Goal: Task Accomplishment & Management: Manage account settings

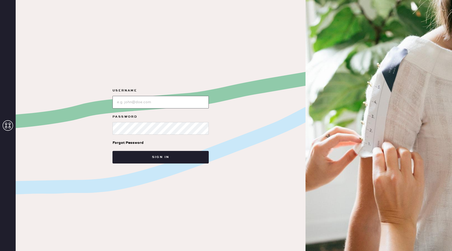
click at [139, 97] on input "loginName" at bounding box center [161, 102] width 96 height 13
type input "[EMAIL_ADDRESS][DOMAIN_NAME]"
click at [113, 151] on button "Sign in" at bounding box center [161, 157] width 96 height 13
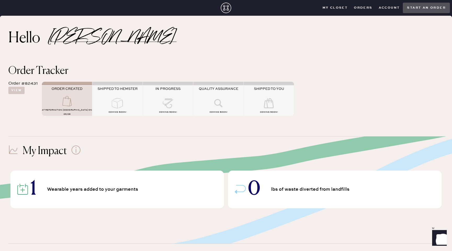
click at [148, 143] on div "My Impact 1 Wearable years added to your garments 0 lbs of waste diverted from …" at bounding box center [226, 178] width 436 height 85
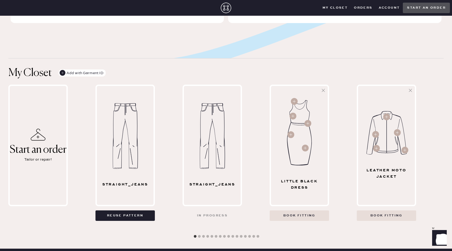
scroll to position [221, 0]
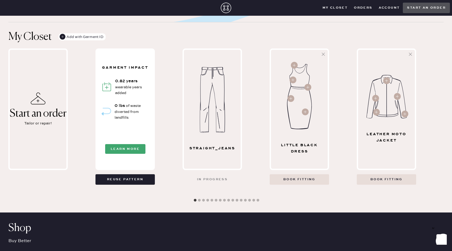
click at [141, 132] on div "Garment Impact 0.82 years wearable years added 0 lbs of waste diverted from lan…" at bounding box center [125, 109] width 57 height 119
click at [134, 147] on button "Learn More" at bounding box center [125, 149] width 40 height 10
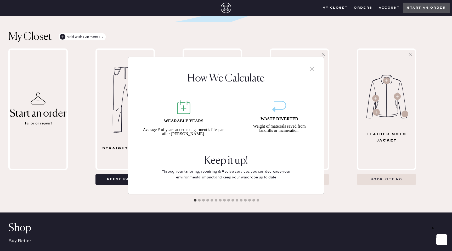
click at [312, 68] on icon at bounding box center [312, 69] width 8 height 8
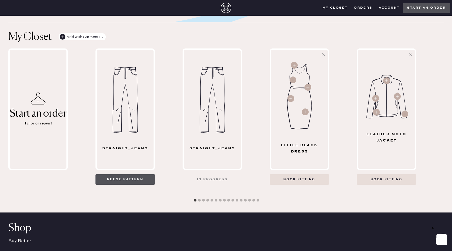
click at [134, 179] on button "Reuse pattern" at bounding box center [125, 179] width 59 height 10
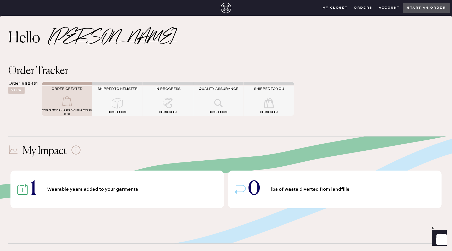
click at [28, 84] on div "Order #82431" at bounding box center [22, 83] width 29 height 6
copy div "82431"
click at [16, 89] on button "View" at bounding box center [16, 90] width 16 height 7
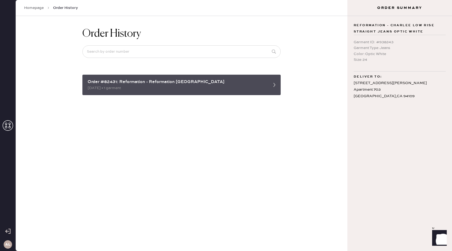
click at [218, 79] on div "Order #82431: Reformation - Reformation [GEOGRAPHIC_DATA]" at bounding box center [177, 82] width 179 height 6
click at [217, 87] on div "[DATE] • 1 garment" at bounding box center [177, 88] width 179 height 6
click at [275, 87] on icon at bounding box center [274, 85] width 10 height 10
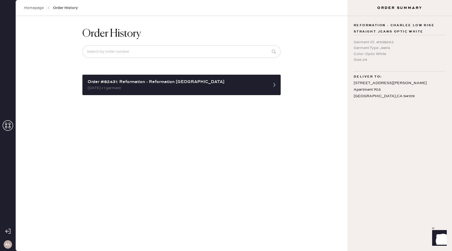
click at [7, 230] on icon at bounding box center [7, 231] width 5 height 5
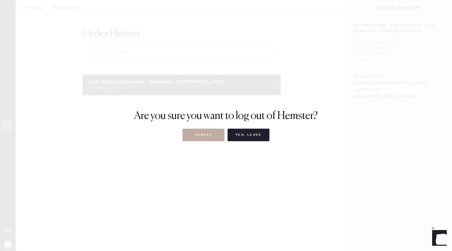
click at [215, 136] on button "Cancel" at bounding box center [204, 135] width 42 height 13
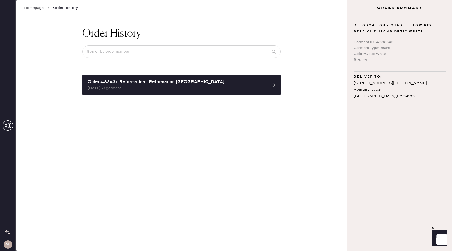
click at [37, 7] on link "Homepage" at bounding box center [34, 7] width 20 height 5
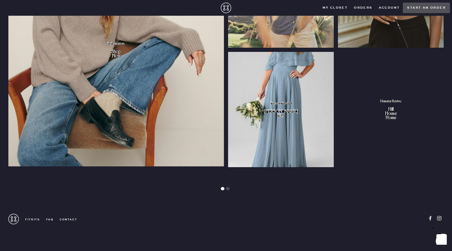
scroll to position [588, 0]
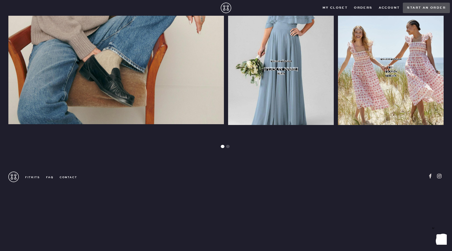
click at [66, 177] on link "contact" at bounding box center [65, 177] width 24 height 4
